Goal: Complete Application Form: Complete application form

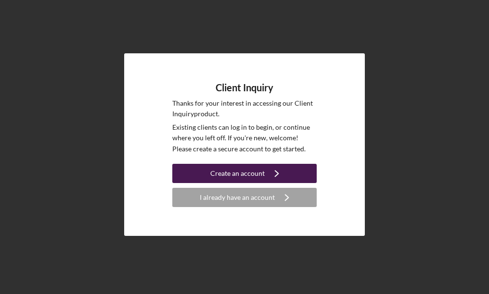
click at [240, 178] on div "Create an account" at bounding box center [237, 173] width 54 height 19
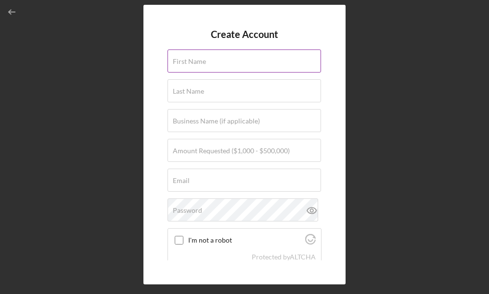
click at [217, 66] on input "First Name" at bounding box center [243, 61] width 153 height 23
type input "Phillip"
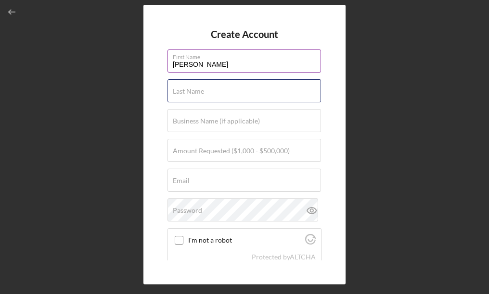
type input "Soulier"
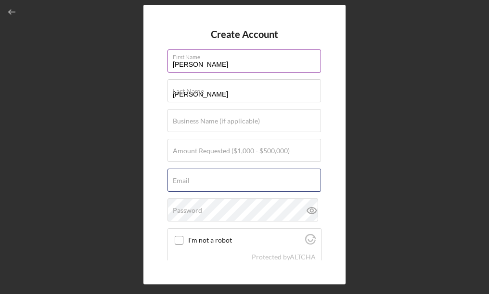
type input "pstwin93@hotmail.com"
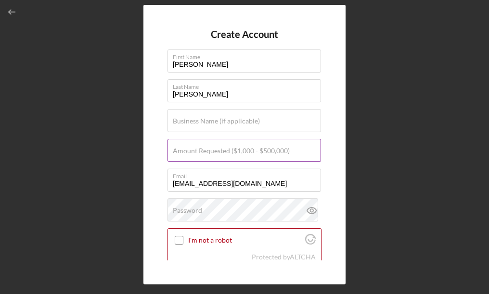
click at [214, 153] on label "Amount Requested ($1,000 - $500,000)" at bounding box center [231, 151] width 117 height 8
click at [214, 153] on input "Amount Requested ($1,000 - $500,000)" at bounding box center [243, 150] width 153 height 23
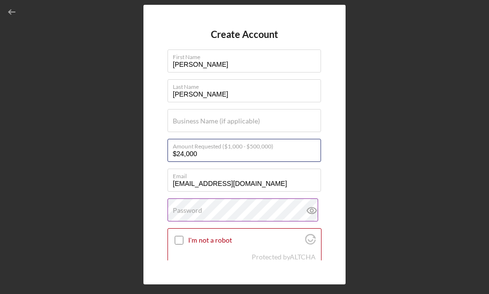
type input "$24,000"
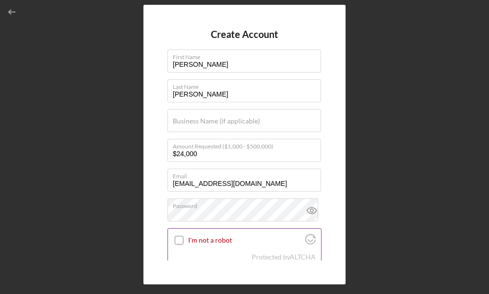
click at [181, 242] on input "I'm not a robot" at bounding box center [179, 240] width 9 height 9
checkbox input "true"
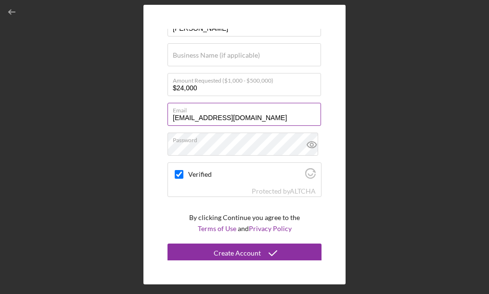
scroll to position [68, 0]
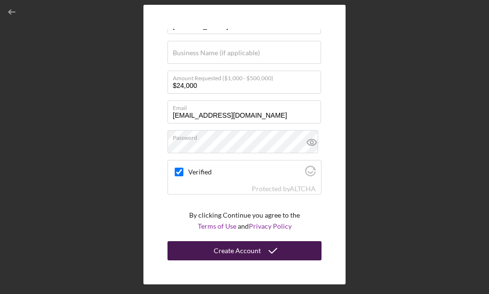
click at [234, 252] on div "Create Account" at bounding box center [237, 251] width 47 height 19
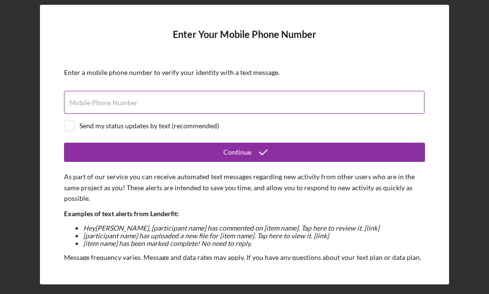
click at [145, 99] on div "Mobile Phone Number" at bounding box center [244, 103] width 361 height 24
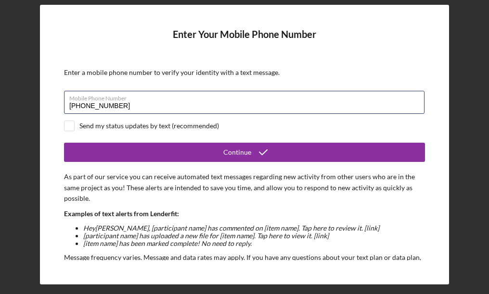
type input "(715) 209-5347"
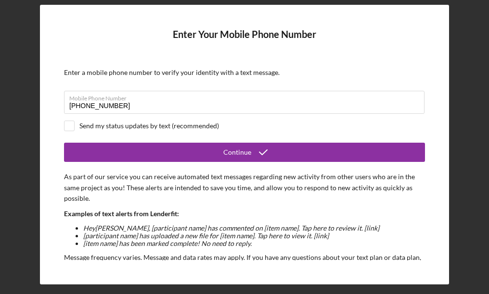
click at [158, 125] on div "Send my status updates by text (recommended)" at bounding box center [149, 126] width 140 height 8
checkbox input "true"
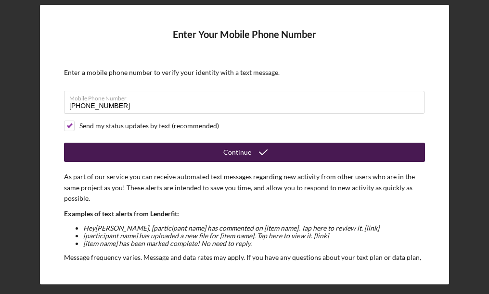
click at [199, 151] on button "Continue" at bounding box center [244, 152] width 361 height 19
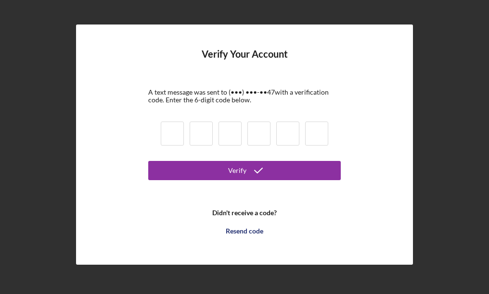
click at [173, 134] on input at bounding box center [172, 134] width 23 height 24
type input "6"
type input "4"
type input "7"
type input "6"
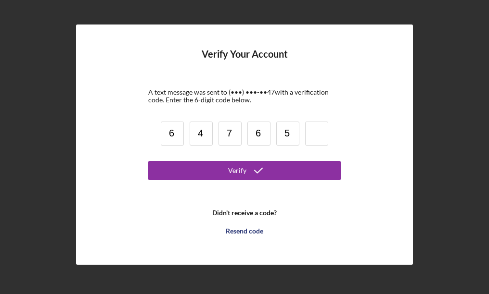
type input "5"
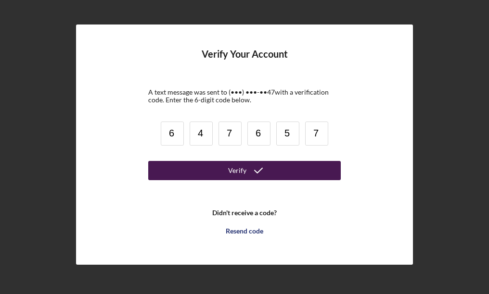
type input "7"
click at [213, 170] on button "Verify" at bounding box center [244, 170] width 192 height 19
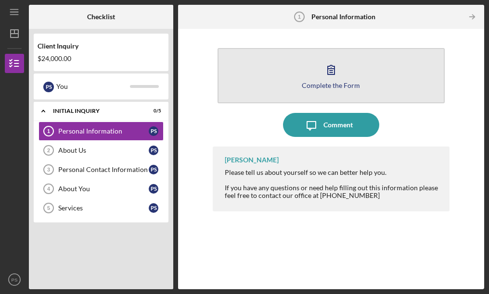
click at [322, 83] on div "Complete the Form" at bounding box center [331, 85] width 58 height 7
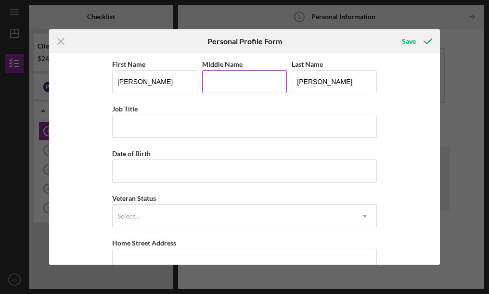
click at [236, 84] on input "Middle Name" at bounding box center [244, 81] width 85 height 23
type input "Michael"
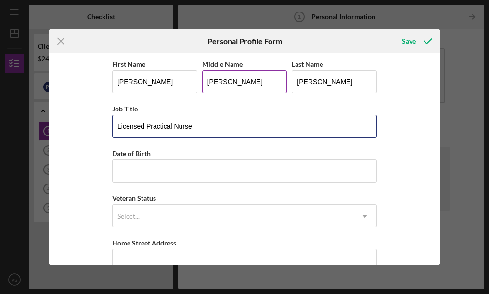
type input "Licensed Practical Nurse"
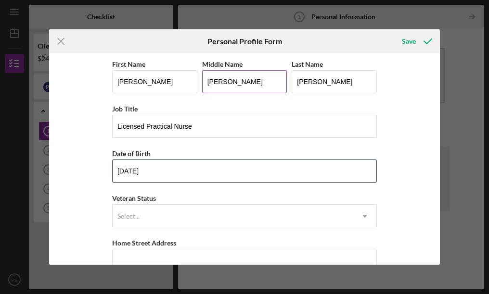
type input "06/11/1993"
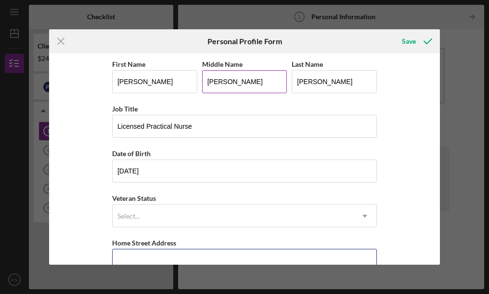
scroll to position [8, 0]
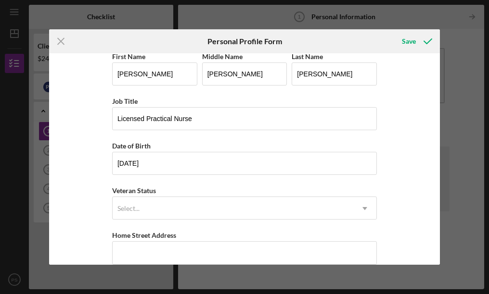
click at [218, 224] on div "First Name Phillip Middle Name Michael Last Name Soulier Job Title Licensed Pra…" at bounding box center [244, 230] width 265 height 358
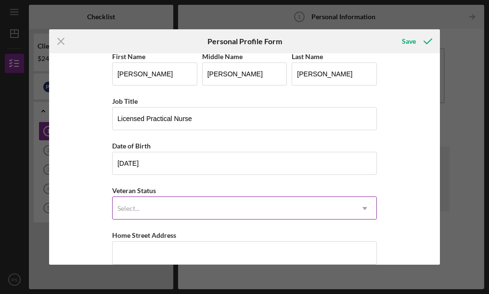
click at [217, 215] on div "Select..." at bounding box center [233, 209] width 241 height 22
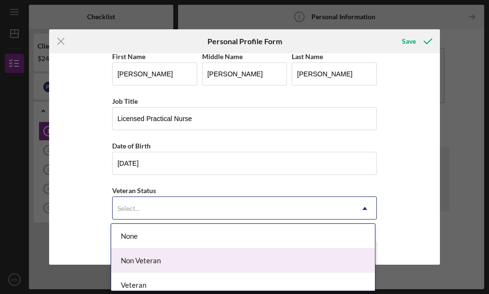
click at [162, 254] on div "Non Veteran" at bounding box center [243, 261] width 264 height 25
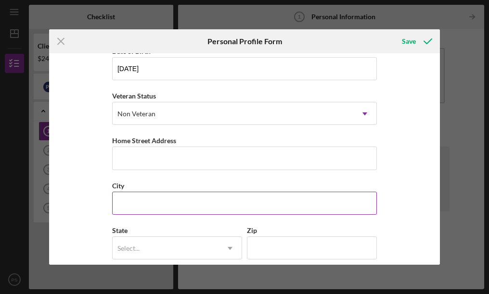
scroll to position [104, 0]
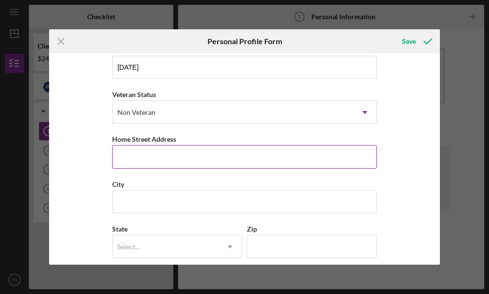
click at [148, 164] on input "Home Street Address" at bounding box center [244, 156] width 265 height 23
type input "1109 6th St W"
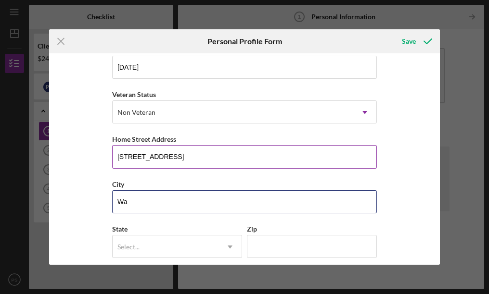
type input "W"
type input "Ashland"
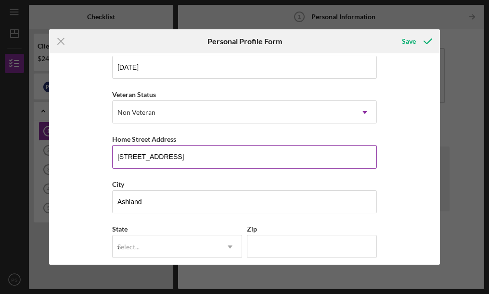
type input "wi"
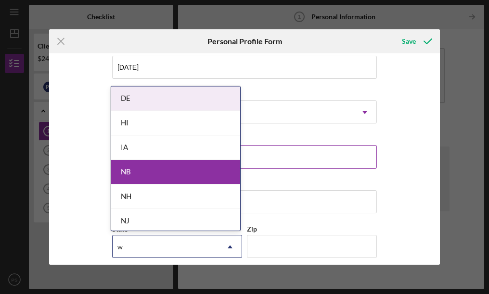
type input "wi"
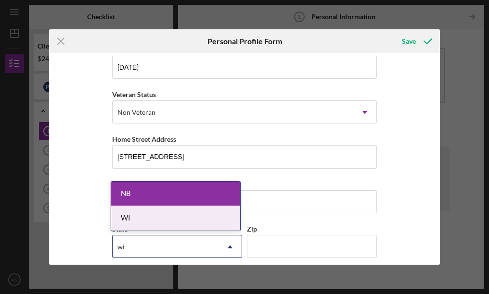
click at [134, 217] on div "WI" at bounding box center [175, 218] width 129 height 25
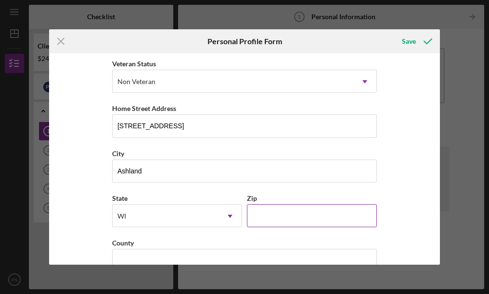
scroll to position [152, 0]
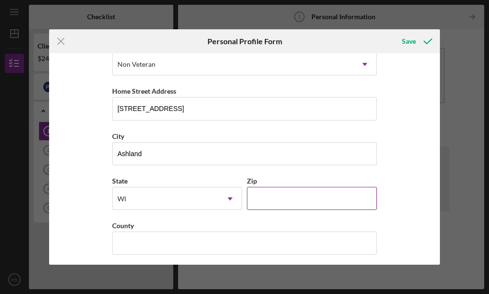
click at [284, 204] on input "Zip" at bounding box center [312, 198] width 130 height 23
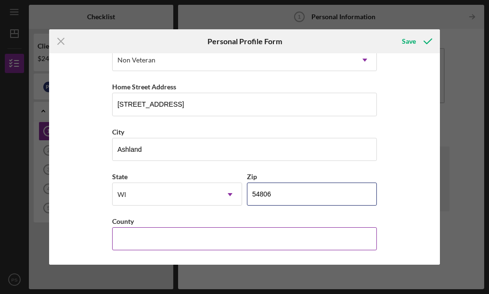
type input "54806"
click at [154, 240] on input "County" at bounding box center [244, 239] width 265 height 23
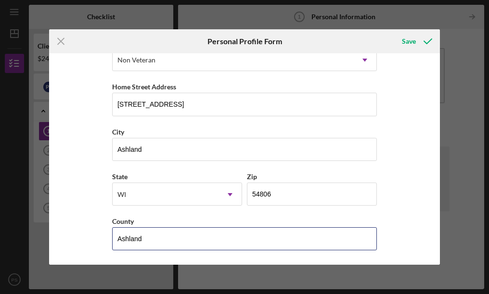
type input "Ashland"
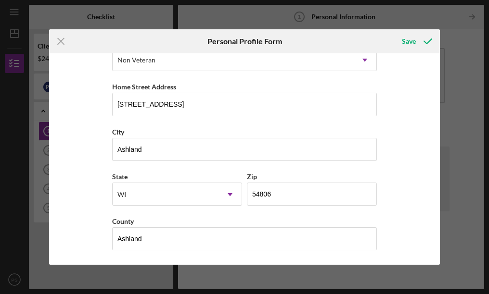
click at [90, 192] on div "First Name Phillip Middle Name Michael Last Name Soulier Job Title Licensed Pra…" at bounding box center [244, 159] width 391 height 212
click at [425, 41] on icon "submit" at bounding box center [428, 41] width 24 height 24
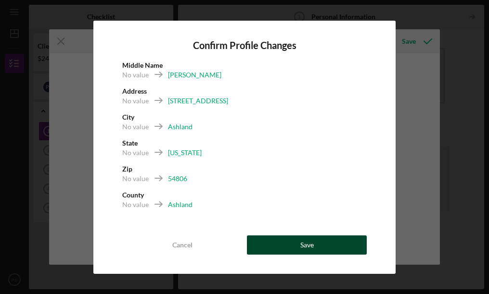
click at [284, 245] on button "Save" at bounding box center [307, 245] width 120 height 19
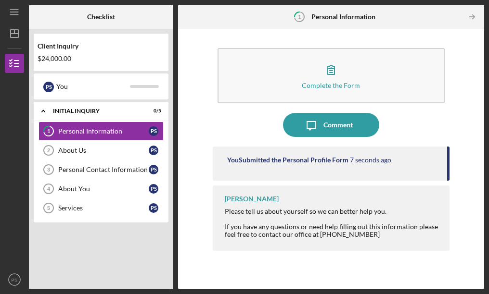
click at [218, 122] on div "Icon/Message Comment" at bounding box center [331, 125] width 237 height 24
click at [473, 15] on polyline "button" at bounding box center [473, 17] width 2 height 4
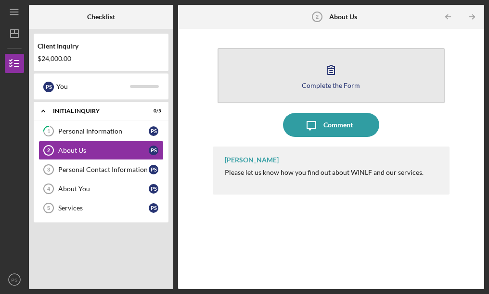
click at [360, 86] on button "Complete the Form Form" at bounding box center [331, 75] width 228 height 55
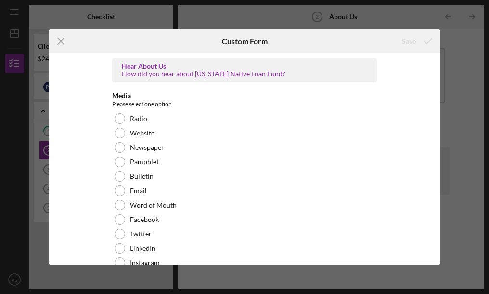
scroll to position [48, 0]
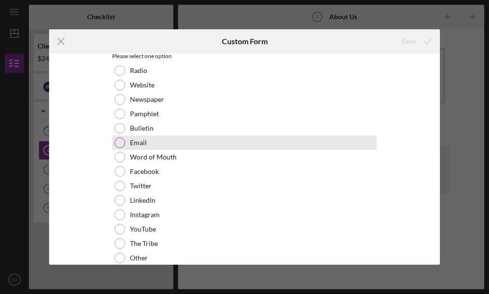
click at [139, 144] on label "Email" at bounding box center [138, 143] width 17 height 8
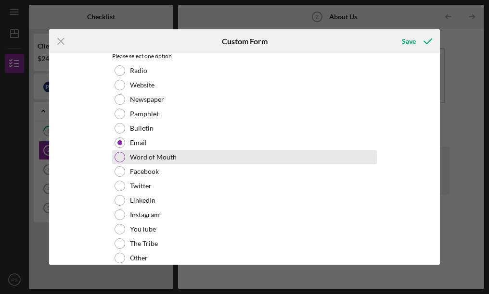
click at [140, 153] on div "Word of Mouth" at bounding box center [244, 157] width 265 height 14
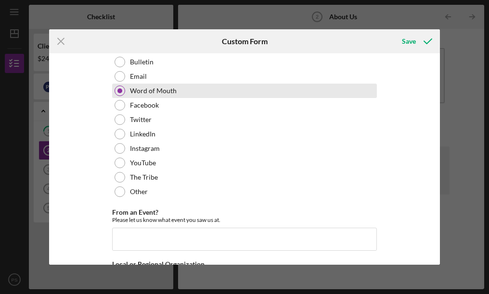
scroll to position [144, 0]
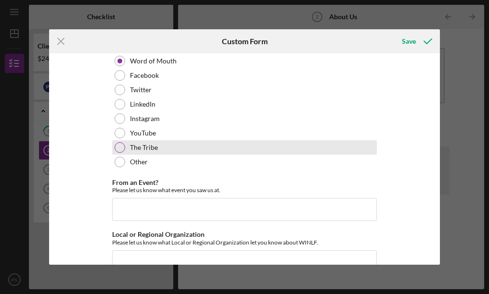
click at [141, 146] on label "The Tribe" at bounding box center [144, 148] width 28 height 8
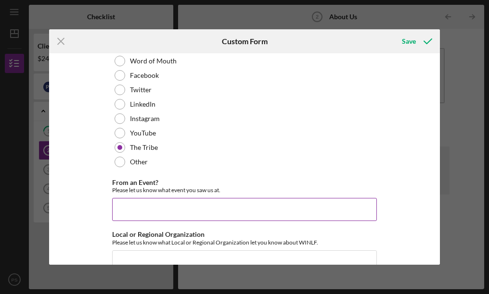
click at [182, 207] on input "From an Event?" at bounding box center [244, 209] width 265 height 23
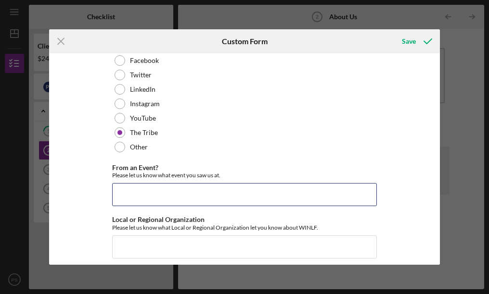
scroll to position [167, 0]
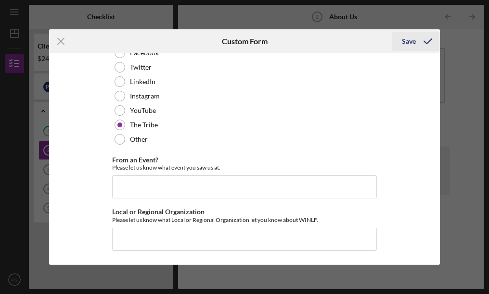
click at [409, 43] on div "Save" at bounding box center [409, 41] width 14 height 19
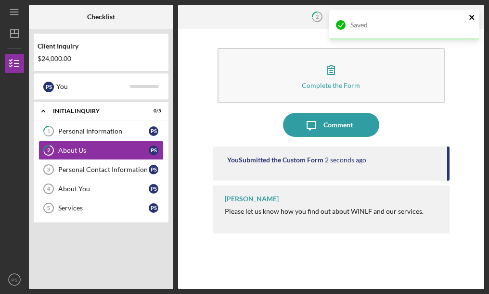
click at [475, 21] on icon "close" at bounding box center [472, 17] width 7 height 8
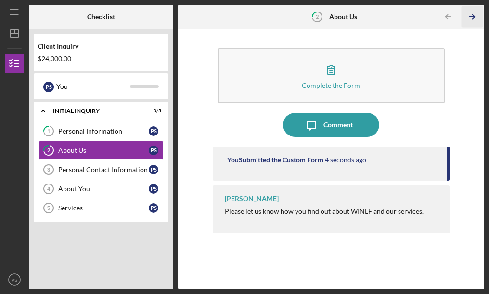
click at [473, 19] on polyline "button" at bounding box center [473, 17] width 2 height 4
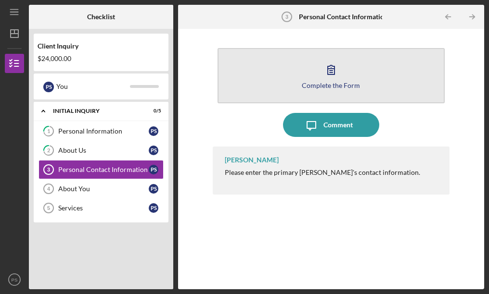
click at [331, 79] on icon "button" at bounding box center [331, 70] width 24 height 24
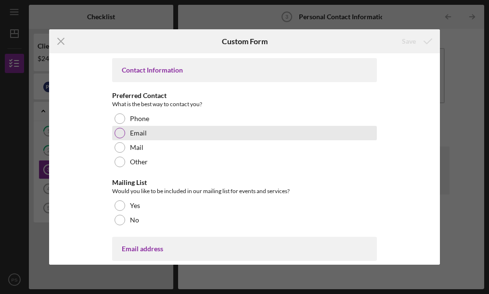
click at [121, 132] on div at bounding box center [120, 133] width 11 height 11
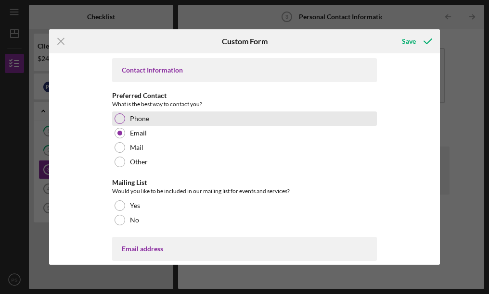
click at [123, 115] on div "Phone" at bounding box center [244, 119] width 265 height 14
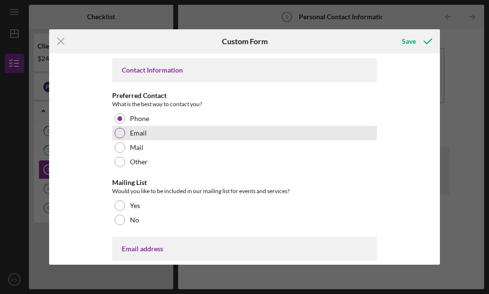
click at [124, 131] on div "Email" at bounding box center [244, 133] width 265 height 14
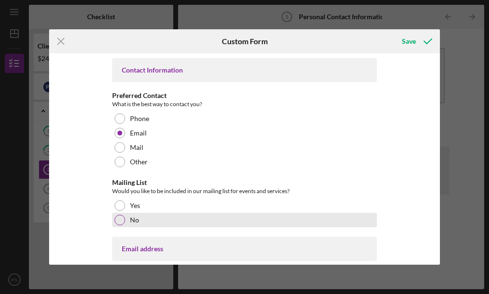
click at [121, 220] on div at bounding box center [120, 220] width 11 height 11
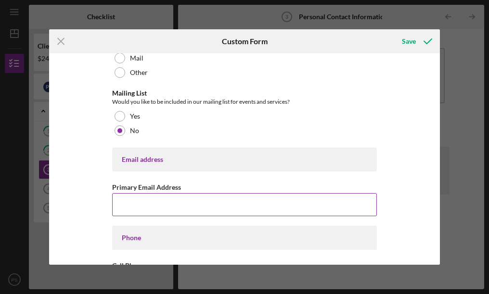
scroll to position [96, 0]
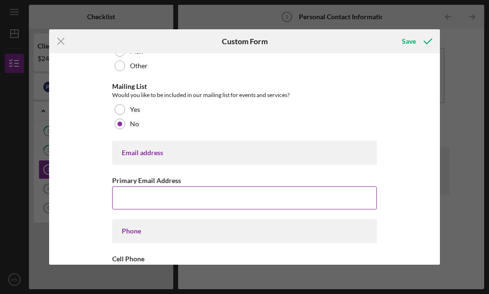
click at [147, 207] on input "Primary Email Address" at bounding box center [244, 198] width 265 height 23
type input "pstwin93@hotmail.com"
type input "(715) 209-5347"
type input "54,814"
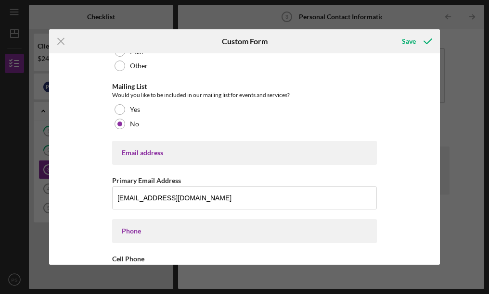
click at [96, 181] on div "Contact Information Preferred Contact What is the best way to contact you? Phon…" at bounding box center [244, 159] width 391 height 212
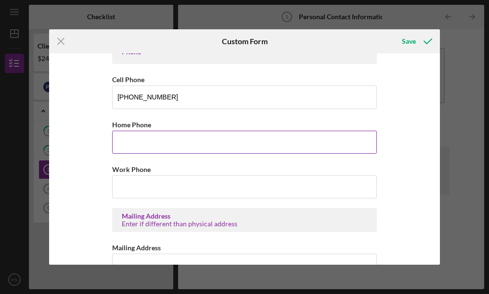
scroll to position [337, 0]
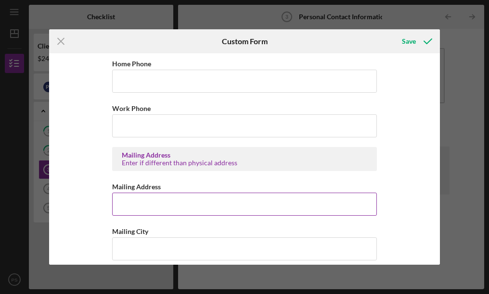
click at [152, 203] on input "Mailing Address" at bounding box center [244, 204] width 265 height 23
drag, startPoint x: 233, startPoint y: 202, endPoint x: 153, endPoint y: 211, distance: 80.4
click at [153, 211] on input "PO Box 193 Washburn WI 54891" at bounding box center [244, 204] width 265 height 23
type input "PO Box 193"
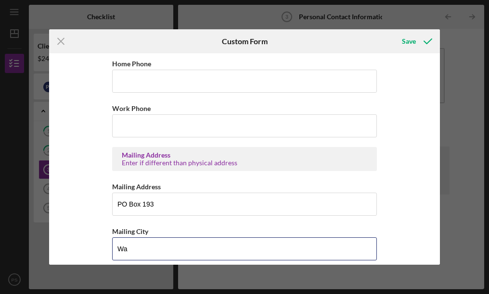
type input "WASHBURN"
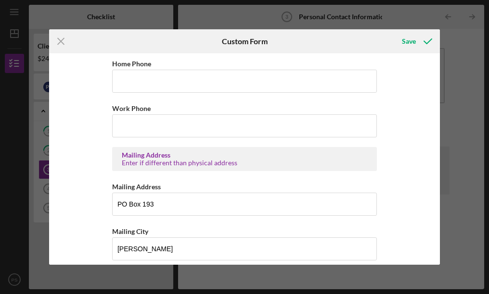
scroll to position [484, 0]
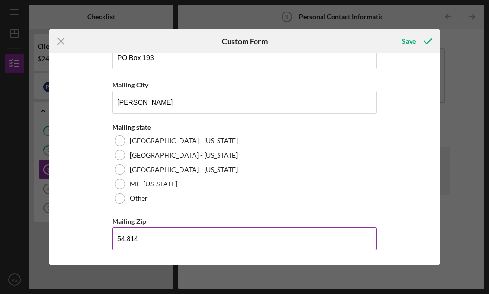
drag, startPoint x: 158, startPoint y: 247, endPoint x: 144, endPoint y: 240, distance: 15.9
click at [157, 247] on input "54,814" at bounding box center [244, 239] width 265 height 23
click at [128, 236] on input "54,814" at bounding box center [244, 239] width 265 height 23
click at [126, 240] on input "54,814" at bounding box center [244, 239] width 265 height 23
type input "54,814"
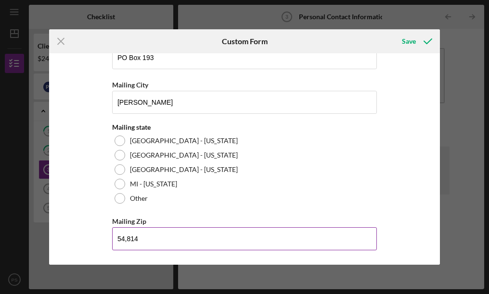
click at [148, 245] on input "54,814" at bounding box center [244, 239] width 265 height 23
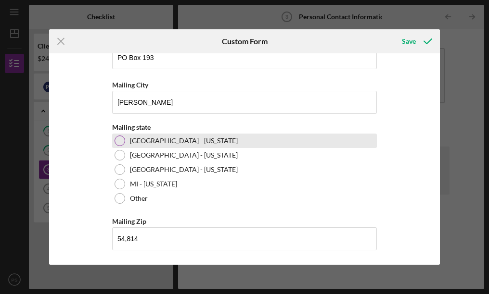
click at [142, 142] on label "WI - Wisconsin" at bounding box center [184, 141] width 108 height 8
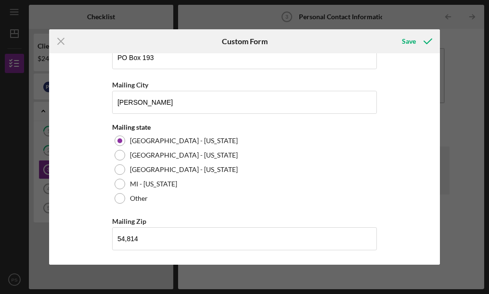
click at [94, 161] on div "Contact Information Preferred Contact What is the best way to contact you? Phon…" at bounding box center [244, 159] width 391 height 212
click at [419, 43] on icon "submit" at bounding box center [428, 41] width 24 height 24
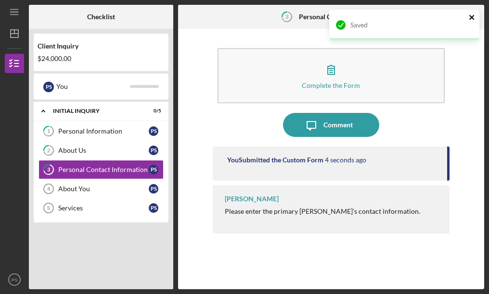
click at [469, 17] on icon "close" at bounding box center [472, 17] width 7 height 8
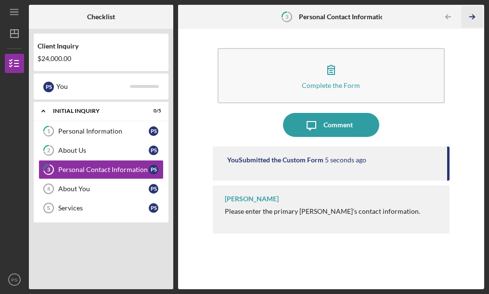
click at [472, 18] on icon "Icon/Table Pagination Arrow" at bounding box center [472, 17] width 22 height 22
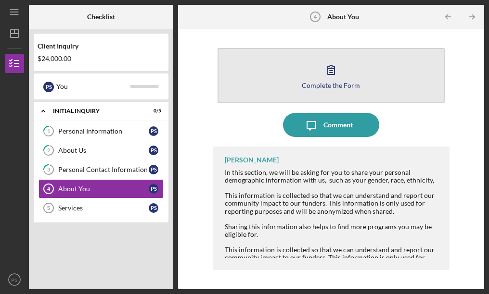
click at [336, 72] on icon "button" at bounding box center [331, 70] width 24 height 24
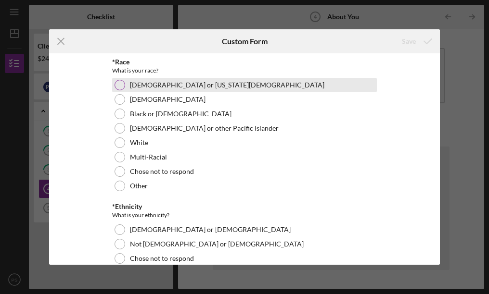
click at [193, 87] on label "American Indian or Alaska Native" at bounding box center [227, 85] width 194 height 8
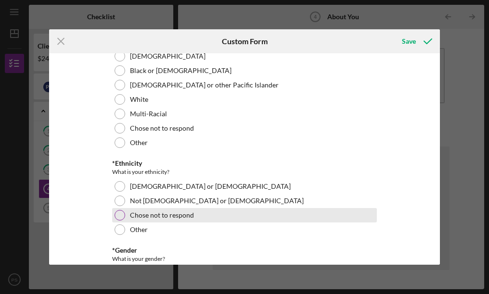
scroll to position [96, 0]
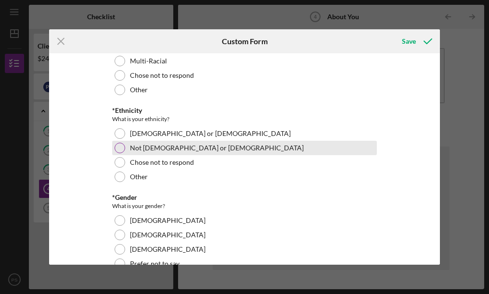
click at [149, 151] on label "Not Hispanic or Latino" at bounding box center [217, 148] width 174 height 8
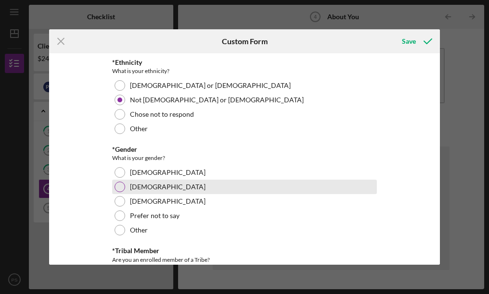
click at [139, 191] on label "Male" at bounding box center [168, 187] width 76 height 8
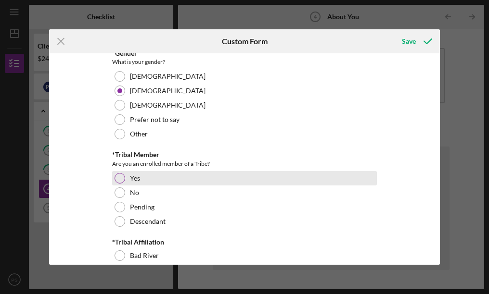
click at [135, 180] on label "Yes" at bounding box center [135, 179] width 10 height 8
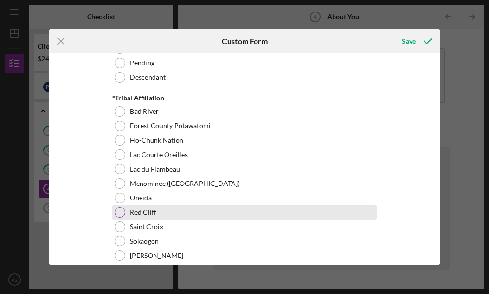
click at [149, 209] on label "Red Cliff" at bounding box center [143, 213] width 26 height 8
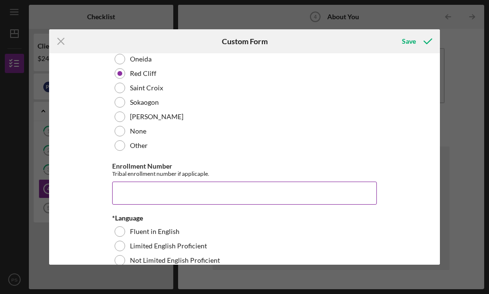
scroll to position [529, 0]
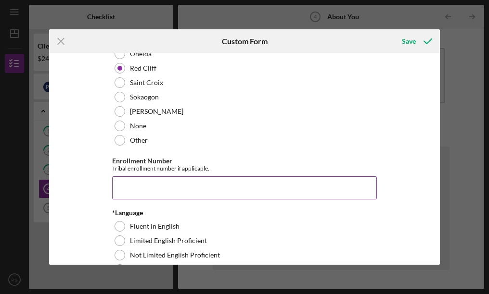
click at [148, 190] on input "Enrollment Number" at bounding box center [244, 188] width 265 height 23
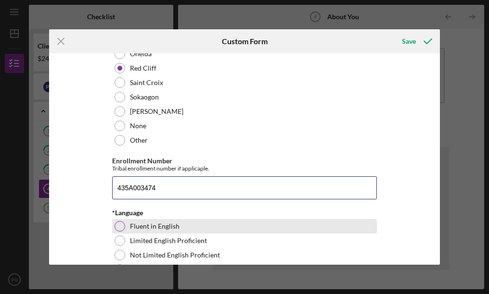
type input "435A003474"
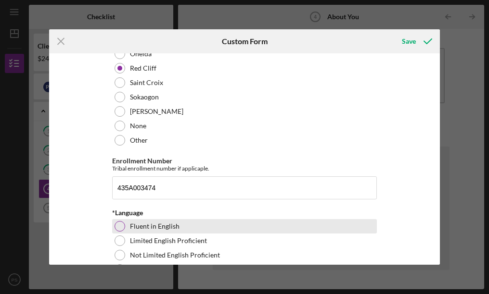
click at [132, 221] on div "Fluent in English" at bounding box center [244, 226] width 265 height 14
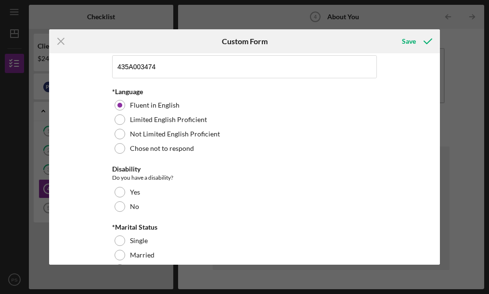
scroll to position [674, 0]
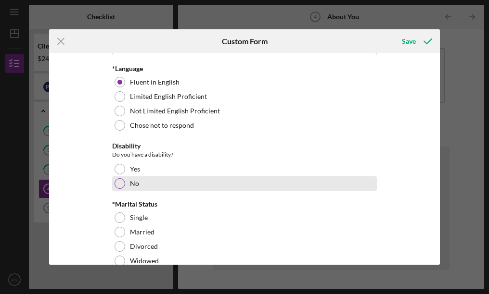
click at [130, 187] on label "No" at bounding box center [134, 184] width 9 height 8
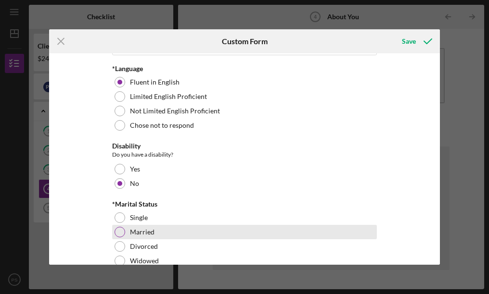
click at [120, 233] on div at bounding box center [120, 232] width 11 height 11
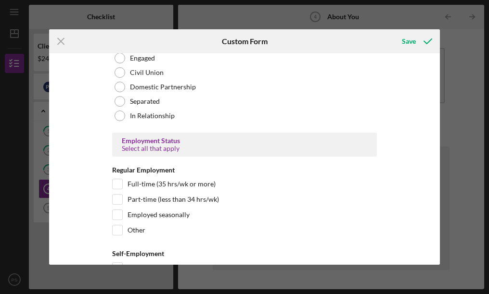
scroll to position [914, 0]
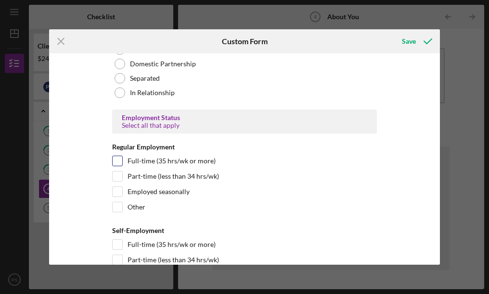
click at [124, 158] on div "Full-time (35 hrs/wk or more)" at bounding box center [244, 163] width 265 height 15
click at [121, 160] on div "Full-time (35 hrs/wk or more)" at bounding box center [244, 163] width 265 height 15
click at [118, 160] on input "Full-time (35 hrs/wk or more)" at bounding box center [118, 161] width 10 height 10
checkbox input "true"
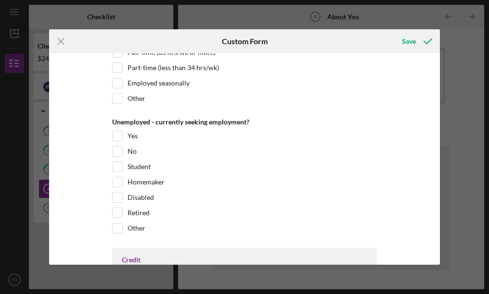
scroll to position [1203, 0]
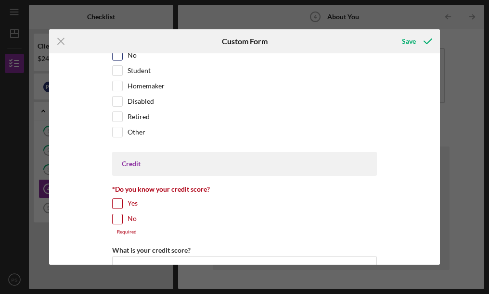
click at [119, 55] on input "No" at bounding box center [118, 56] width 10 height 10
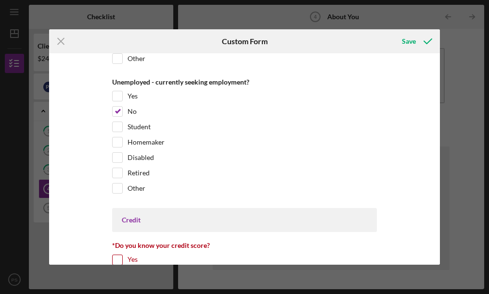
scroll to position [1059, 0]
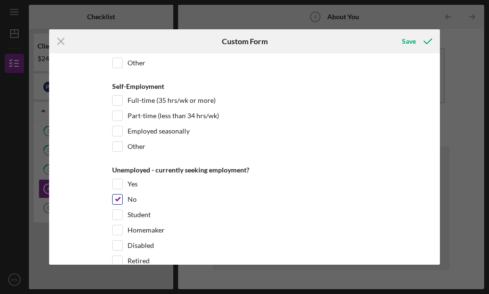
click at [115, 200] on input "No" at bounding box center [118, 200] width 10 height 10
checkbox input "false"
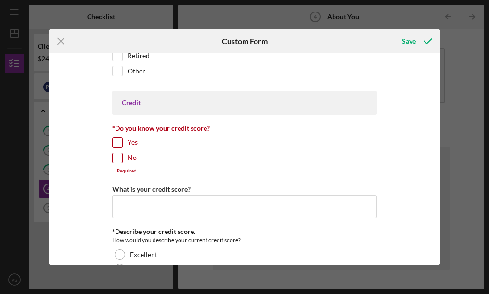
scroll to position [1251, 0]
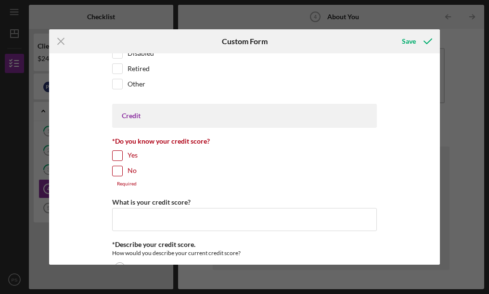
click at [117, 156] on input "Yes" at bounding box center [118, 156] width 10 height 10
checkbox input "true"
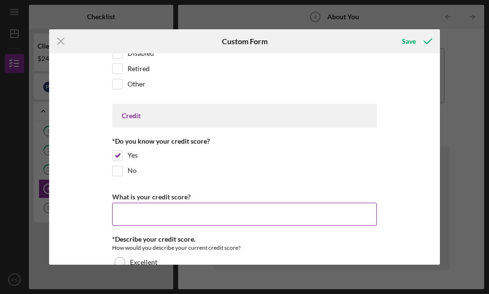
click at [139, 213] on input "What is your credit score?" at bounding box center [244, 214] width 265 height 23
type input "6"
type input "770"
click at [91, 225] on div "*Race What is your race? American Indian or Alaska Native Asian Black or Africa…" at bounding box center [244, 159] width 391 height 212
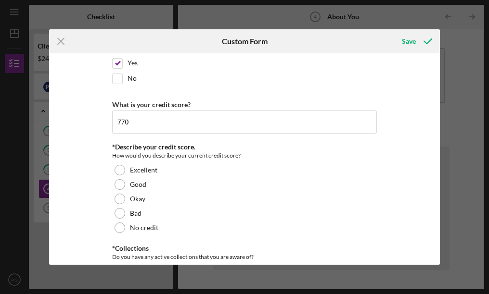
scroll to position [1347, 0]
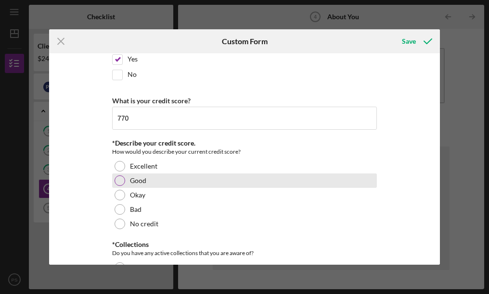
click at [120, 180] on div at bounding box center [120, 181] width 11 height 11
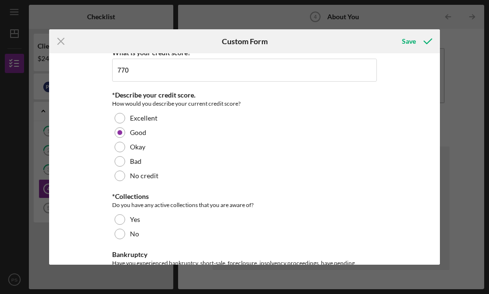
scroll to position [1444, 0]
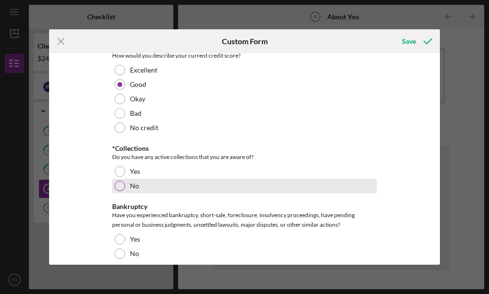
drag, startPoint x: 120, startPoint y: 184, endPoint x: 122, endPoint y: 247, distance: 62.6
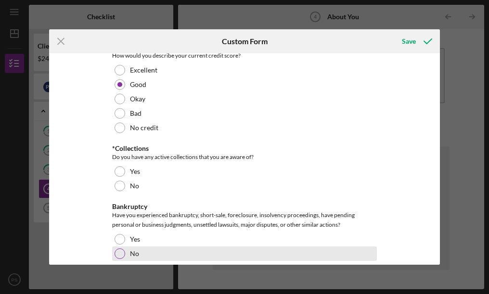
click at [119, 184] on div at bounding box center [120, 186] width 11 height 11
click at [118, 252] on div at bounding box center [120, 254] width 11 height 11
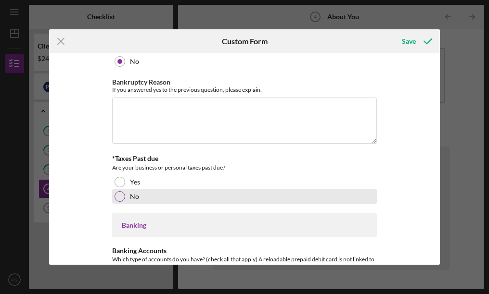
click at [116, 197] on div at bounding box center [120, 197] width 11 height 11
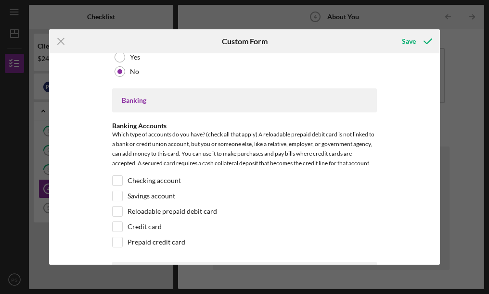
scroll to position [1780, 0]
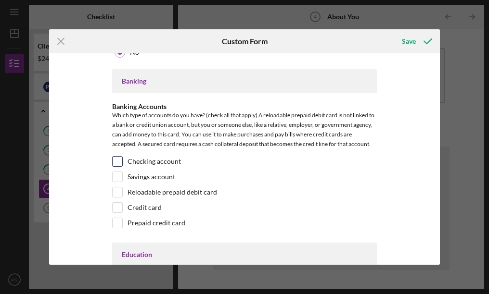
click at [115, 159] on input "Checking account" at bounding box center [118, 162] width 10 height 10
checkbox input "true"
click at [115, 175] on input "Savings account" at bounding box center [118, 177] width 10 height 10
checkbox input "true"
click at [115, 205] on input "Credit card" at bounding box center [118, 208] width 10 height 10
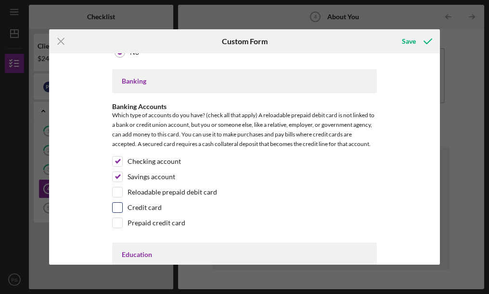
checkbox input "true"
click at [93, 177] on div "*Race What is your race? American Indian or Alaska Native Asian Black or Africa…" at bounding box center [244, 159] width 391 height 212
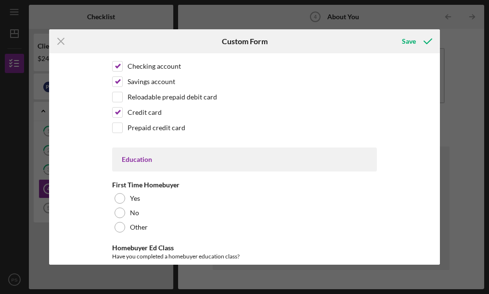
scroll to position [1877, 0]
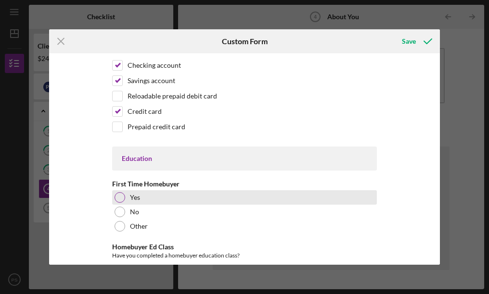
click at [118, 200] on div at bounding box center [120, 197] width 11 height 11
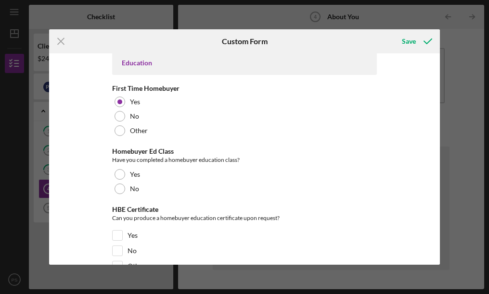
scroll to position [1973, 0]
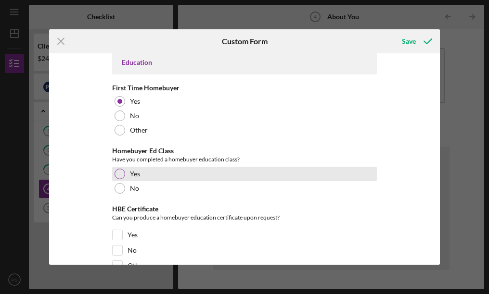
click at [118, 175] on div at bounding box center [120, 174] width 11 height 11
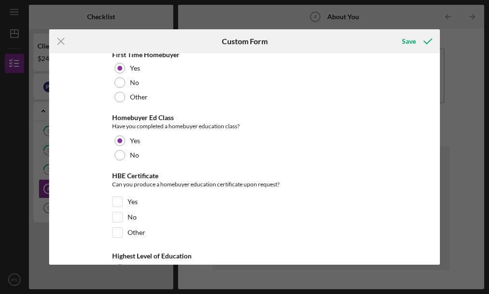
scroll to position [2021, 0]
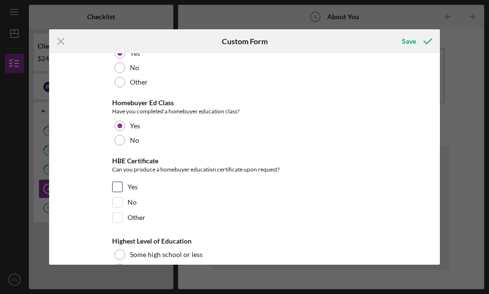
click at [115, 187] on input "Yes" at bounding box center [118, 187] width 10 height 10
checkbox input "true"
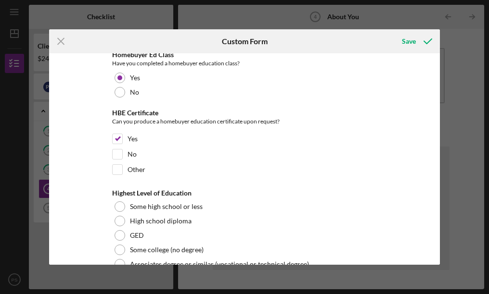
scroll to position [2117, 0]
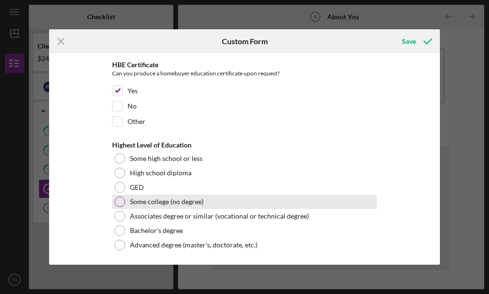
click at [117, 202] on div at bounding box center [120, 202] width 11 height 11
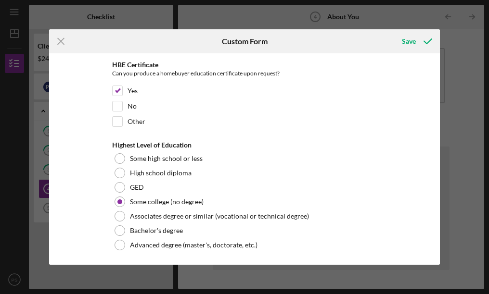
click at [94, 201] on div "*Race What is your race? American Indian or Alaska Native Asian Black or Africa…" at bounding box center [244, 159] width 391 height 212
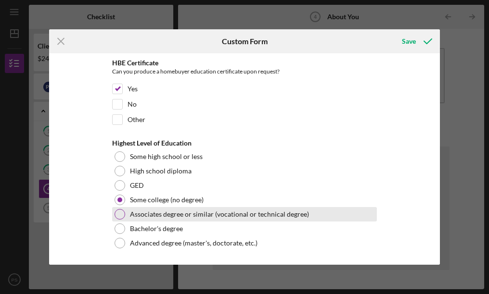
click at [115, 212] on div at bounding box center [120, 214] width 11 height 11
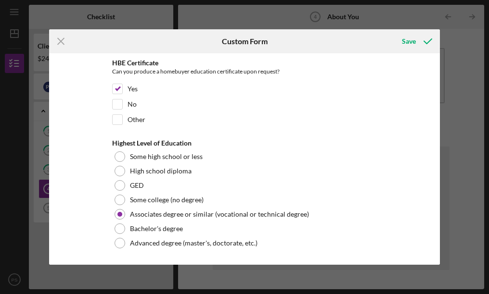
click at [106, 211] on div "*Race What is your race? American Indian or Alaska Native Asian Black or Africa…" at bounding box center [244, 159] width 391 height 212
click at [415, 44] on div "Save" at bounding box center [409, 41] width 14 height 19
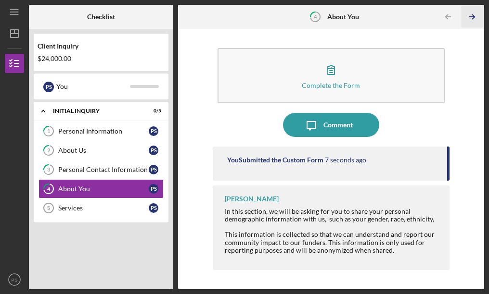
click at [476, 16] on icon "Icon/Table Pagination Arrow" at bounding box center [472, 17] width 22 height 22
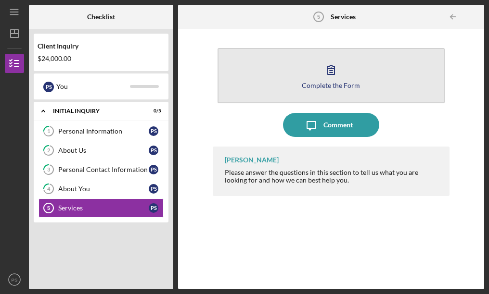
click at [343, 84] on div "Complete the Form" at bounding box center [331, 85] width 58 height 7
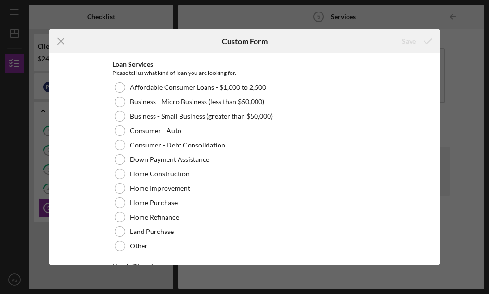
scroll to position [144, 0]
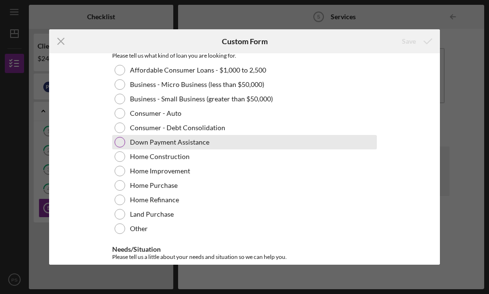
click at [117, 140] on div at bounding box center [120, 142] width 11 height 11
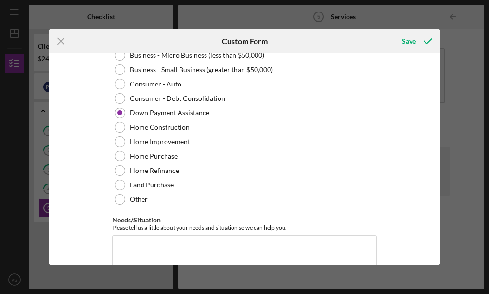
scroll to position [207, 0]
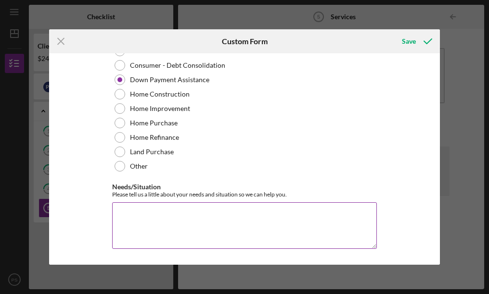
click at [163, 221] on textarea "Needs/Situation" at bounding box center [244, 226] width 265 height 46
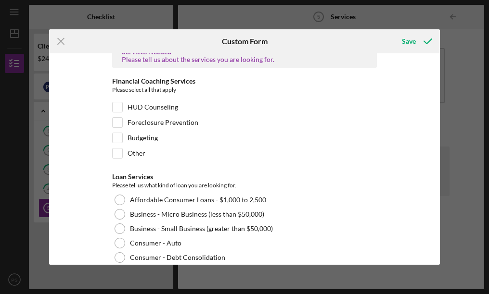
scroll to position [0, 0]
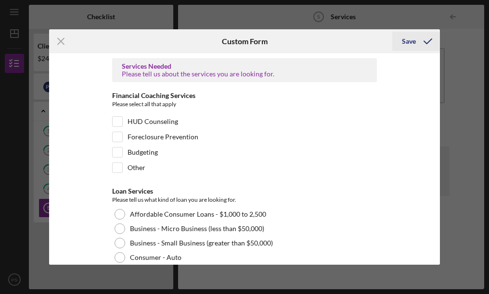
type textarea "My spouse and I are purchasing a Home in Iron River WI. We were preapproved thr…"
click at [408, 44] on div "Save" at bounding box center [409, 41] width 14 height 19
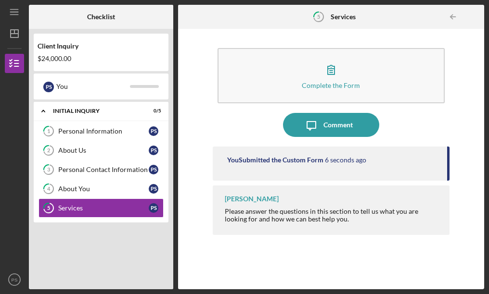
click at [245, 257] on div "You Submitted the Custom Form 6 seconds ago Lisa Schuman Please answer the ques…" at bounding box center [331, 211] width 237 height 128
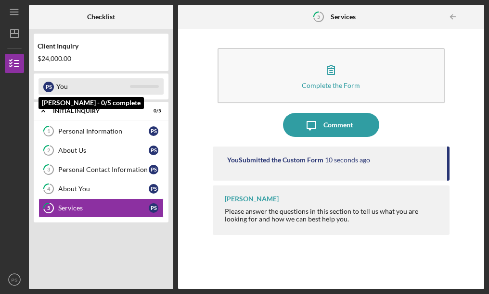
click at [145, 90] on div "P S You" at bounding box center [100, 86] width 125 height 16
drag, startPoint x: 79, startPoint y: 89, endPoint x: 65, endPoint y: 89, distance: 14.0
click at [74, 89] on div "You" at bounding box center [93, 86] width 74 height 16
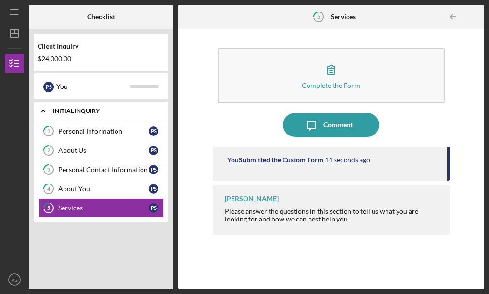
click at [38, 115] on icon "Icon/Expander" at bounding box center [43, 111] width 19 height 19
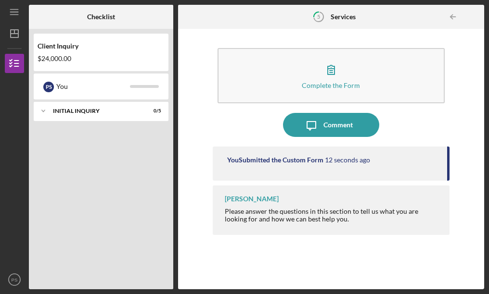
click at [65, 166] on div "Icon/Expander Initial Inquiry 0 / 5" at bounding box center [101, 193] width 135 height 183
click at [17, 14] on icon "Icon/Menu" at bounding box center [15, 12] width 22 height 22
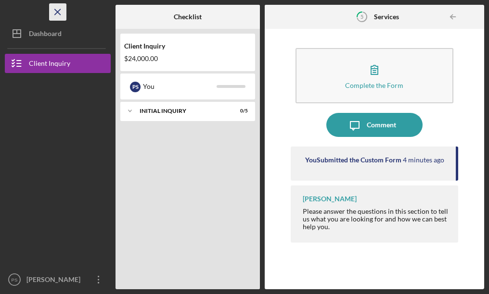
click at [52, 12] on icon "Icon/Menu Close" at bounding box center [58, 12] width 22 height 22
